Goal: Check status: Check status

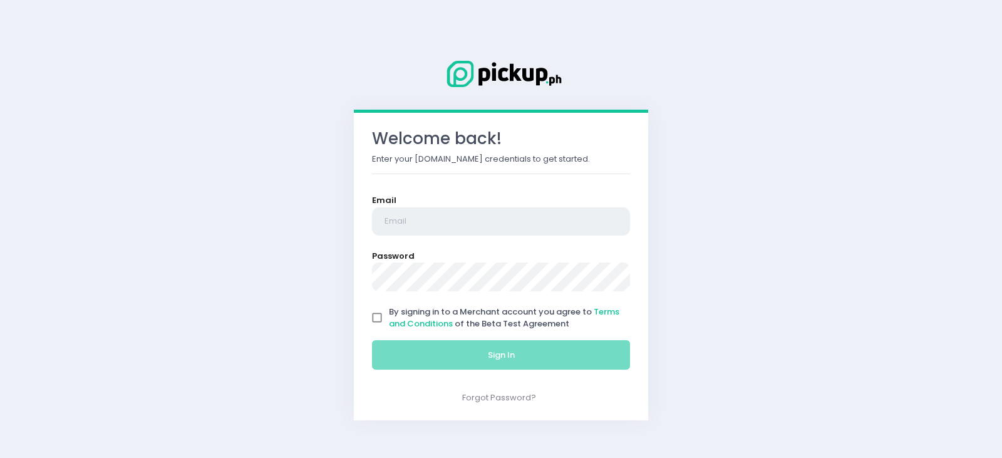
type input "[EMAIL_ADDRESS][DOMAIN_NAME]"
click at [377, 319] on input "By signing in to a Merchant account you agree to Terms and Conditions of the Be…" at bounding box center [377, 317] width 24 height 24
checkbox input "true"
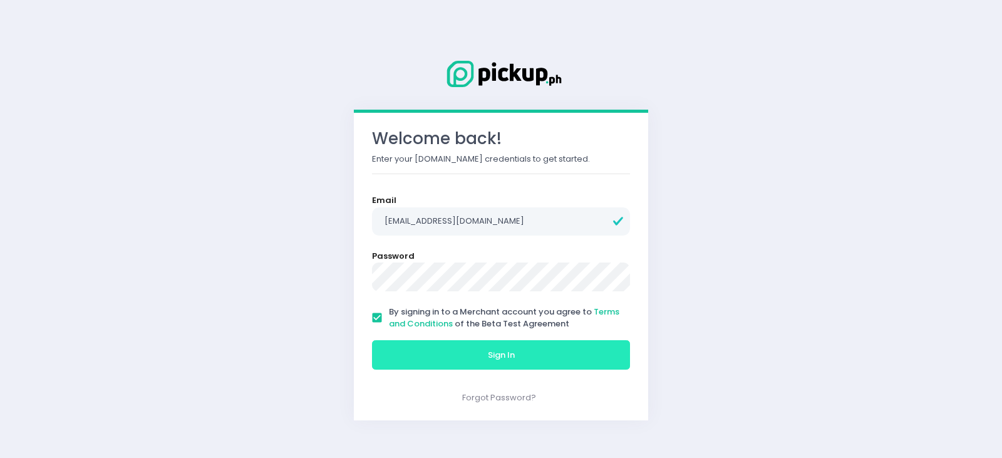
click at [389, 351] on button "Sign In" at bounding box center [501, 355] width 258 height 30
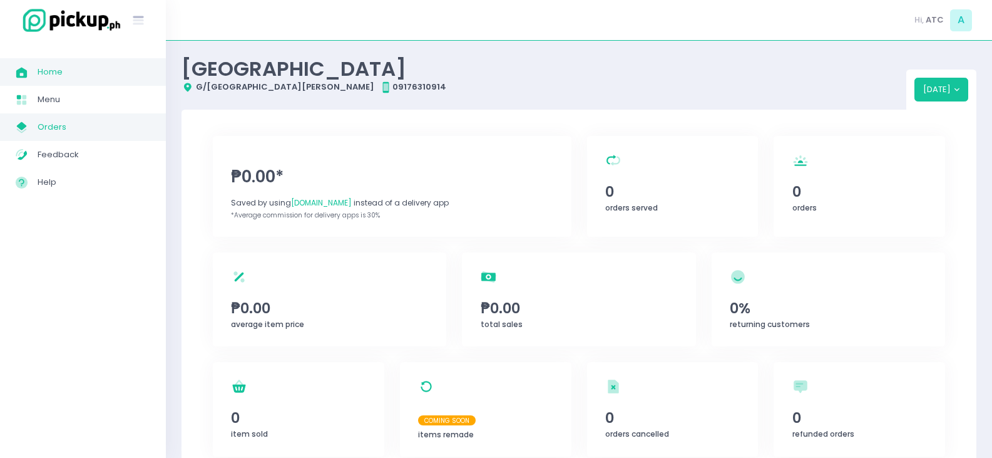
click at [59, 124] on span "Orders" at bounding box center [94, 127] width 113 height 16
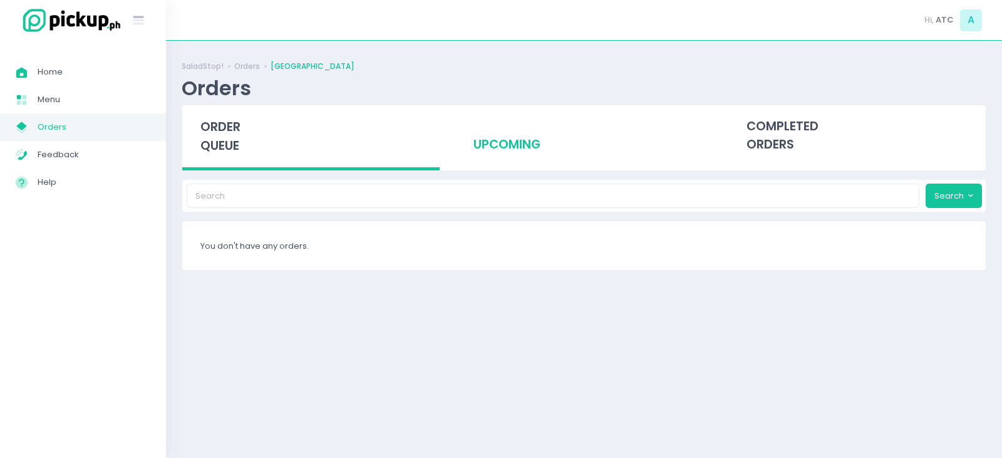
click at [520, 146] on div "upcoming" at bounding box center [583, 135] width 257 height 61
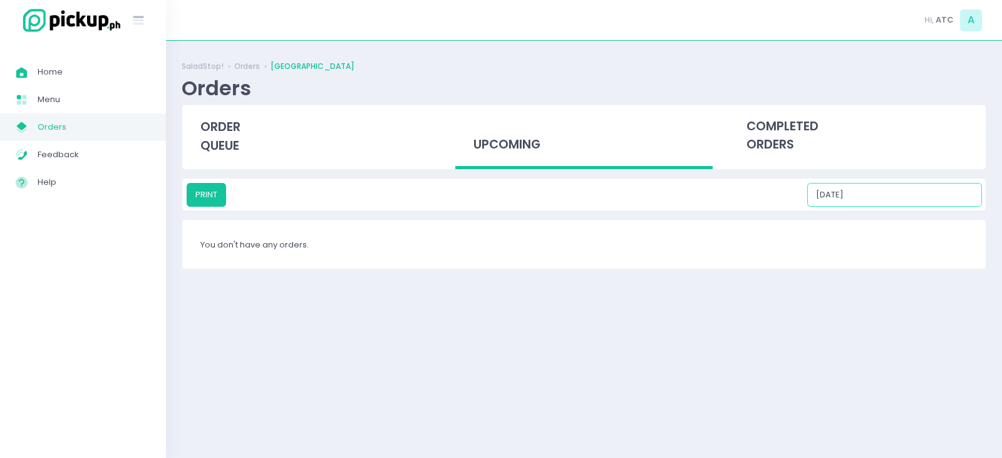
click at [928, 196] on input "[DATE]" at bounding box center [894, 195] width 175 height 24
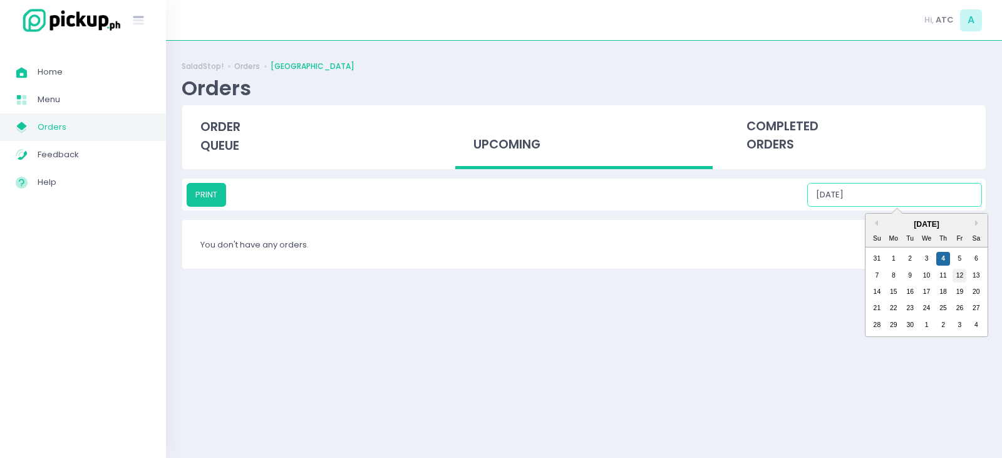
click at [958, 277] on div "12" at bounding box center [959, 276] width 14 height 14
type input "[DATE]"
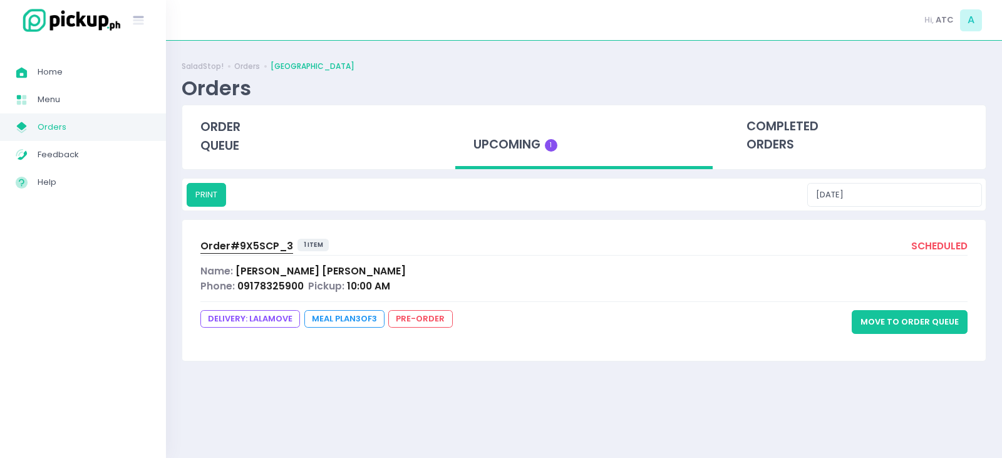
click at [264, 245] on span "Order# 9X5SCP_3" at bounding box center [246, 245] width 93 height 13
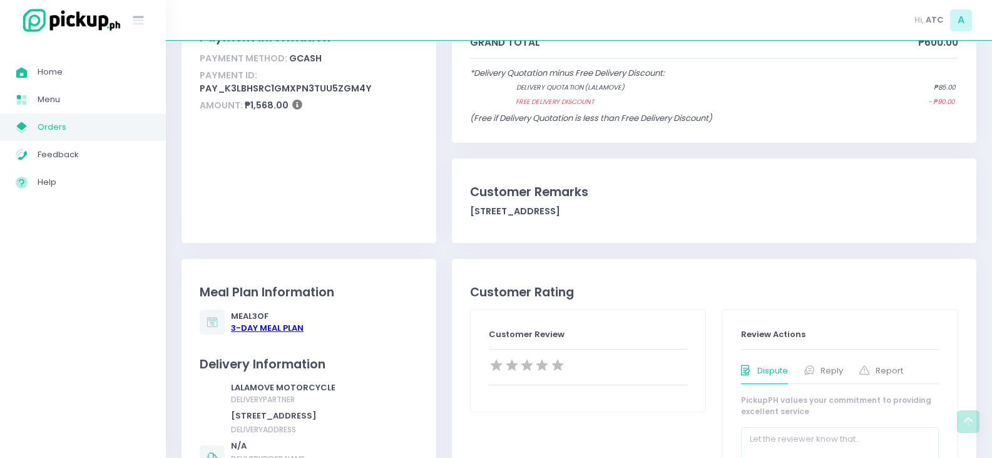
scroll to position [250, 0]
